Goal: Find specific page/section: Find specific page/section

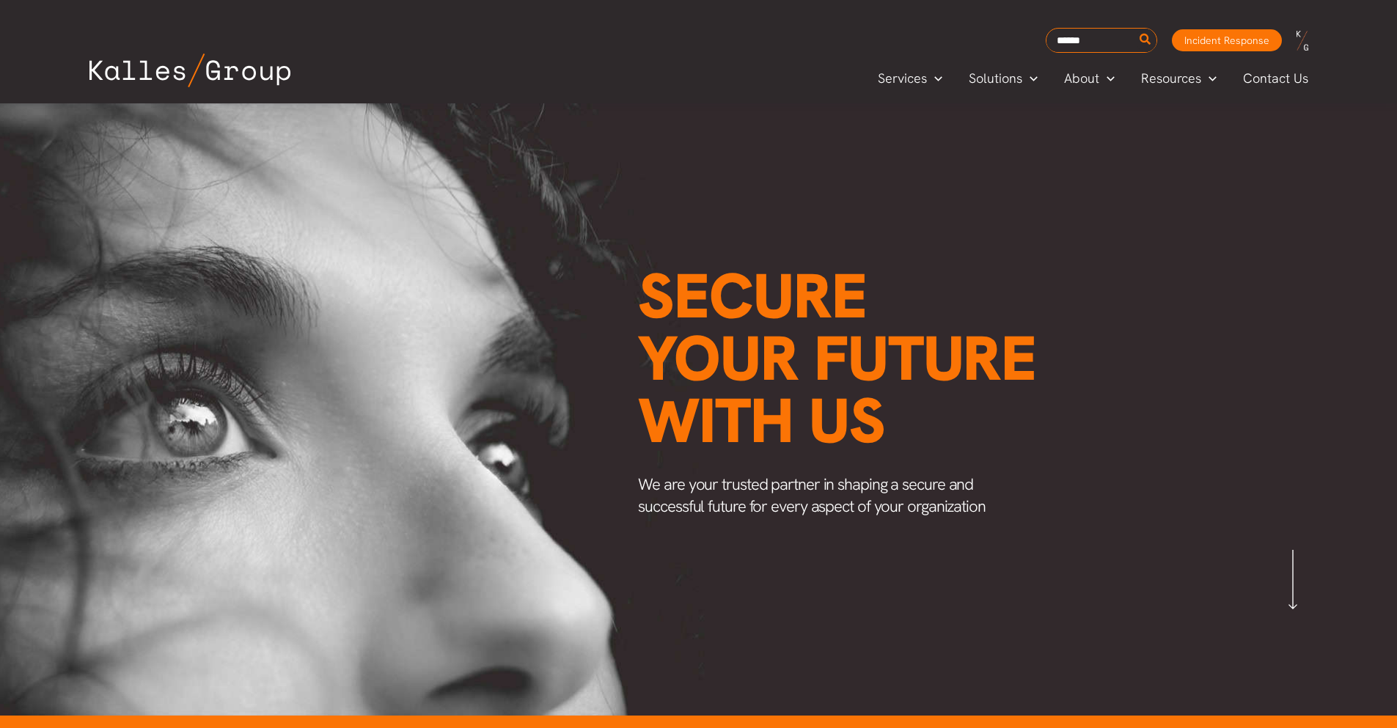
scroll to position [5083, 0]
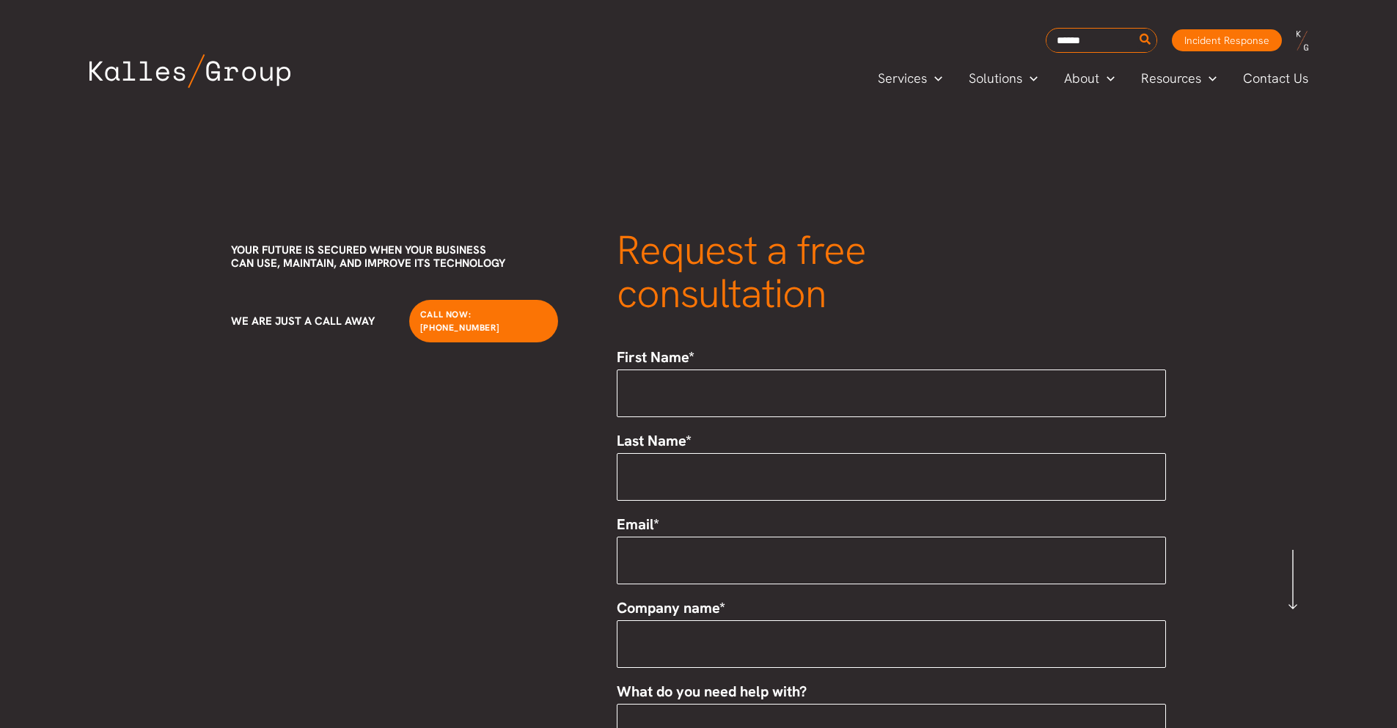
scroll to position [870, 0]
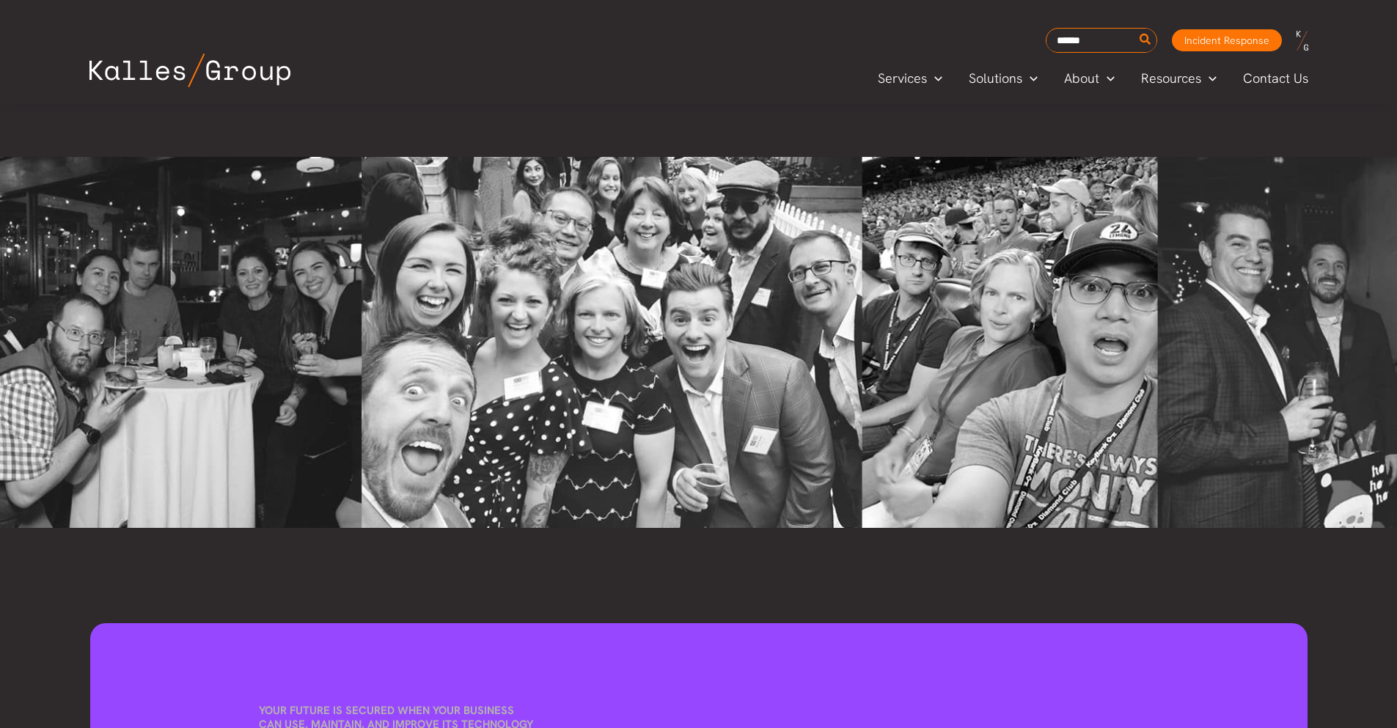
scroll to position [5336, 0]
